Goal: Information Seeking & Learning: Learn about a topic

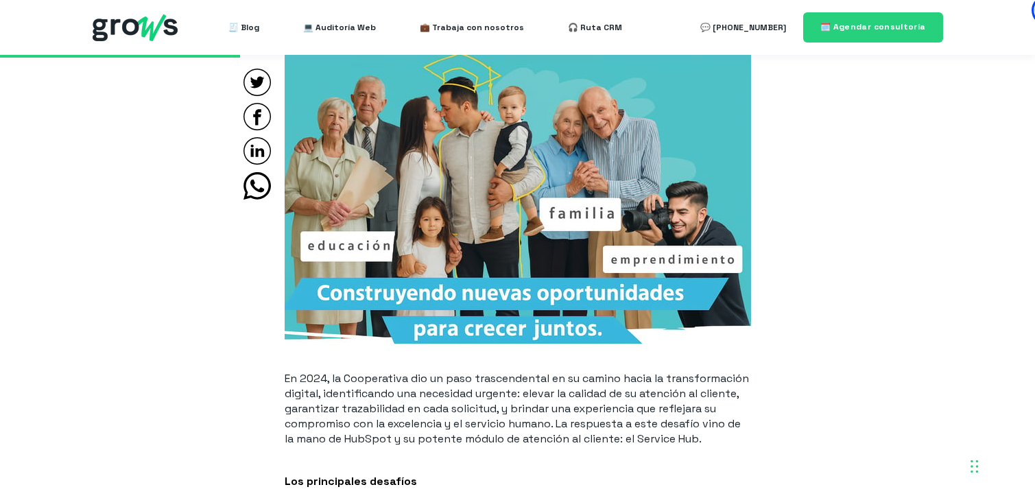
scroll to position [1260, 0]
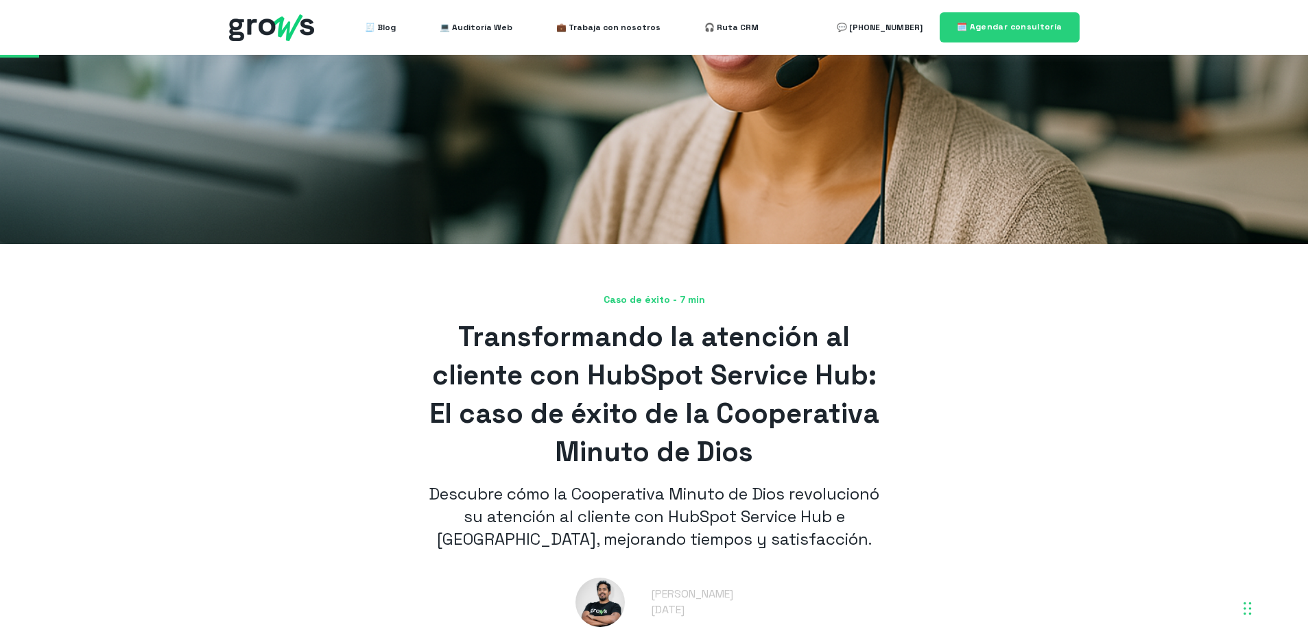
scroll to position [197, 0]
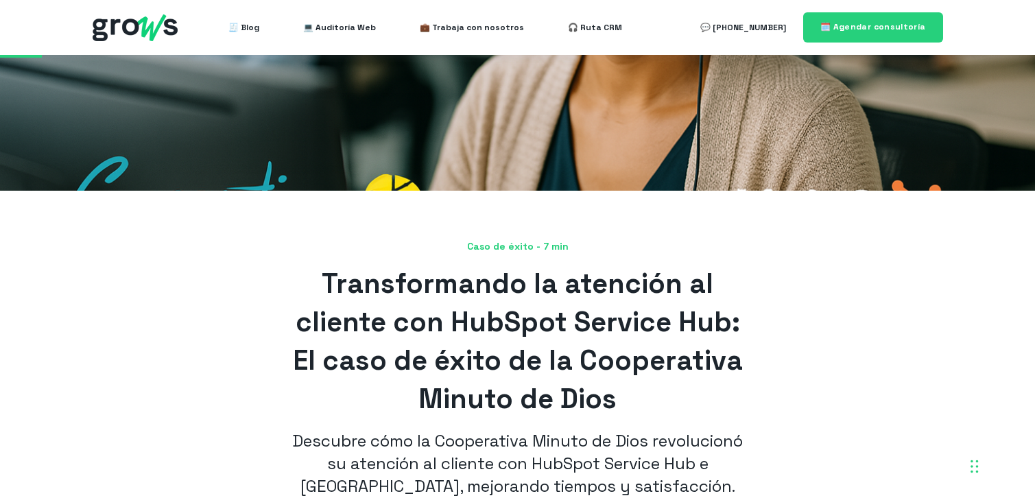
scroll to position [218, 0]
